Goal: Find specific page/section

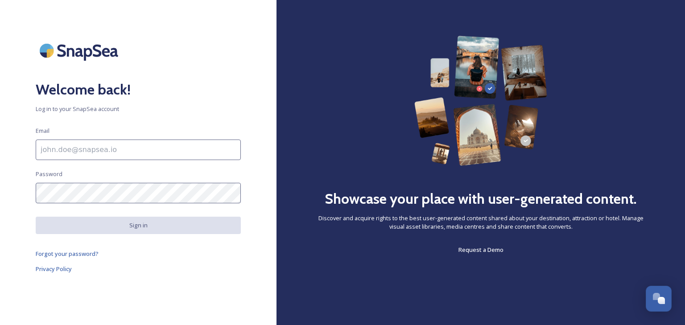
type input "[EMAIL_ADDRESS][DOMAIN_NAME]"
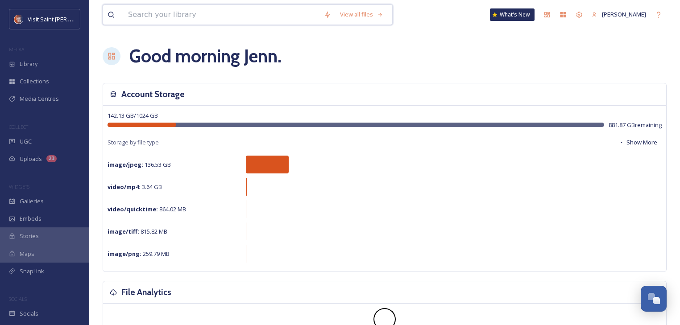
click at [180, 21] on input at bounding box center [222, 15] width 196 height 20
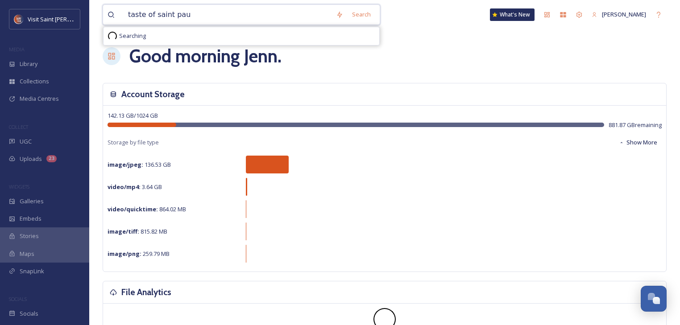
type input "taste of saint [PERSON_NAME]"
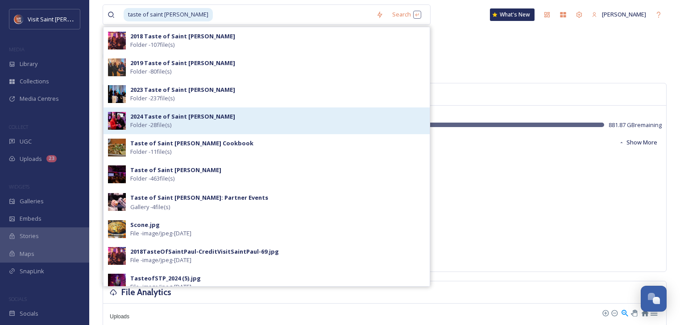
click at [177, 121] on div "2024 Taste of Saint [PERSON_NAME] - 28 file(s)" at bounding box center [277, 120] width 295 height 17
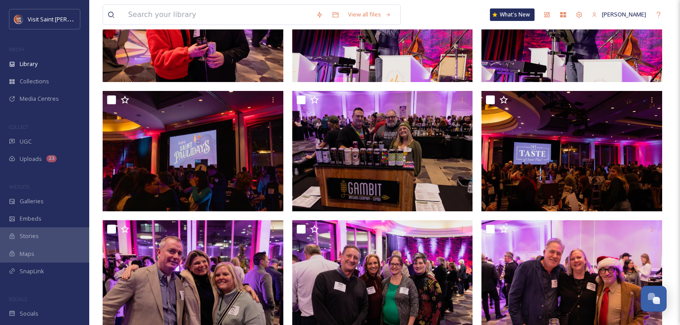
scroll to position [71, 0]
